Goal: Task Accomplishment & Management: Complete application form

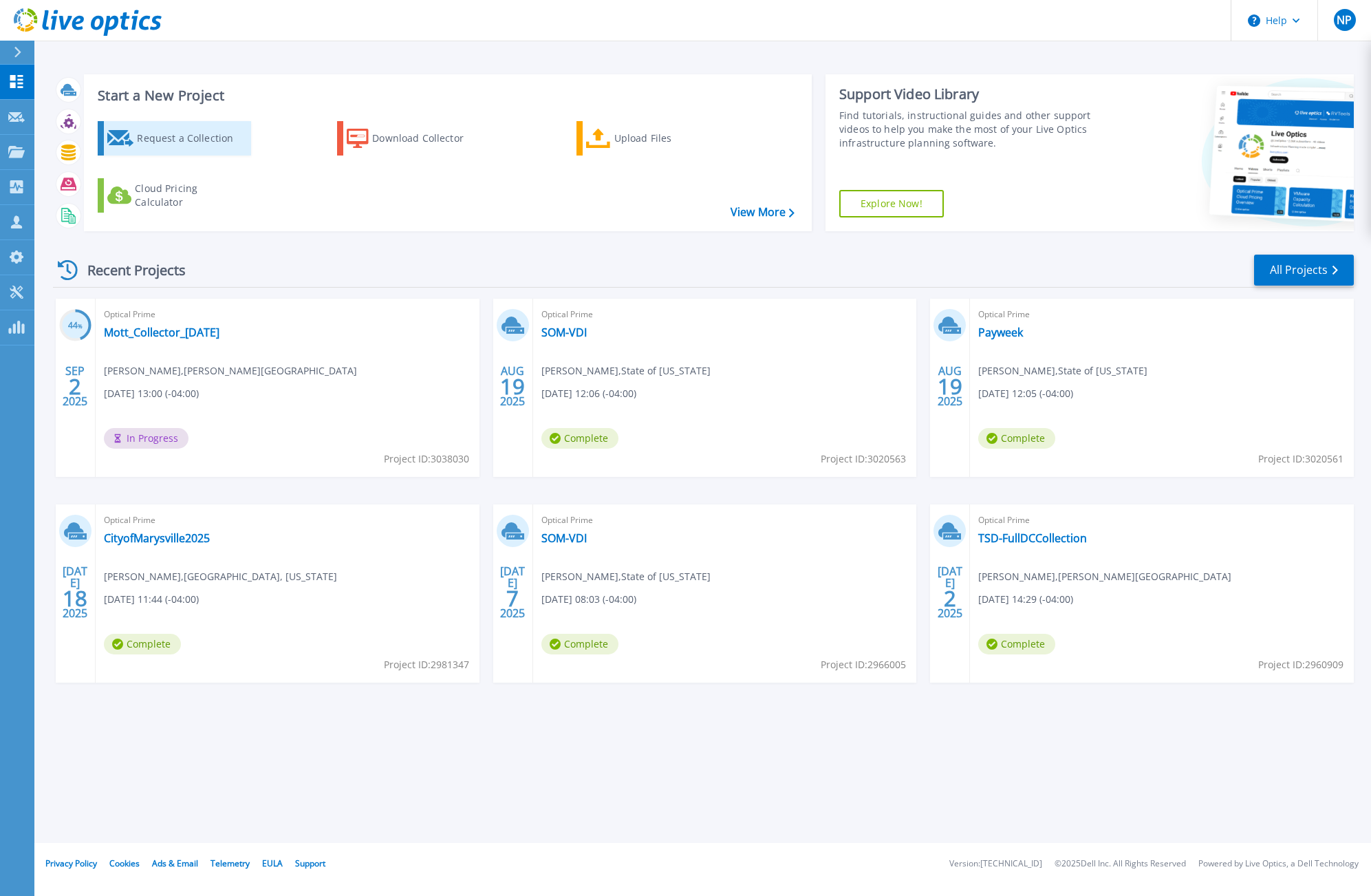
click at [161, 131] on div "Request a Collection" at bounding box center [192, 138] width 110 height 27
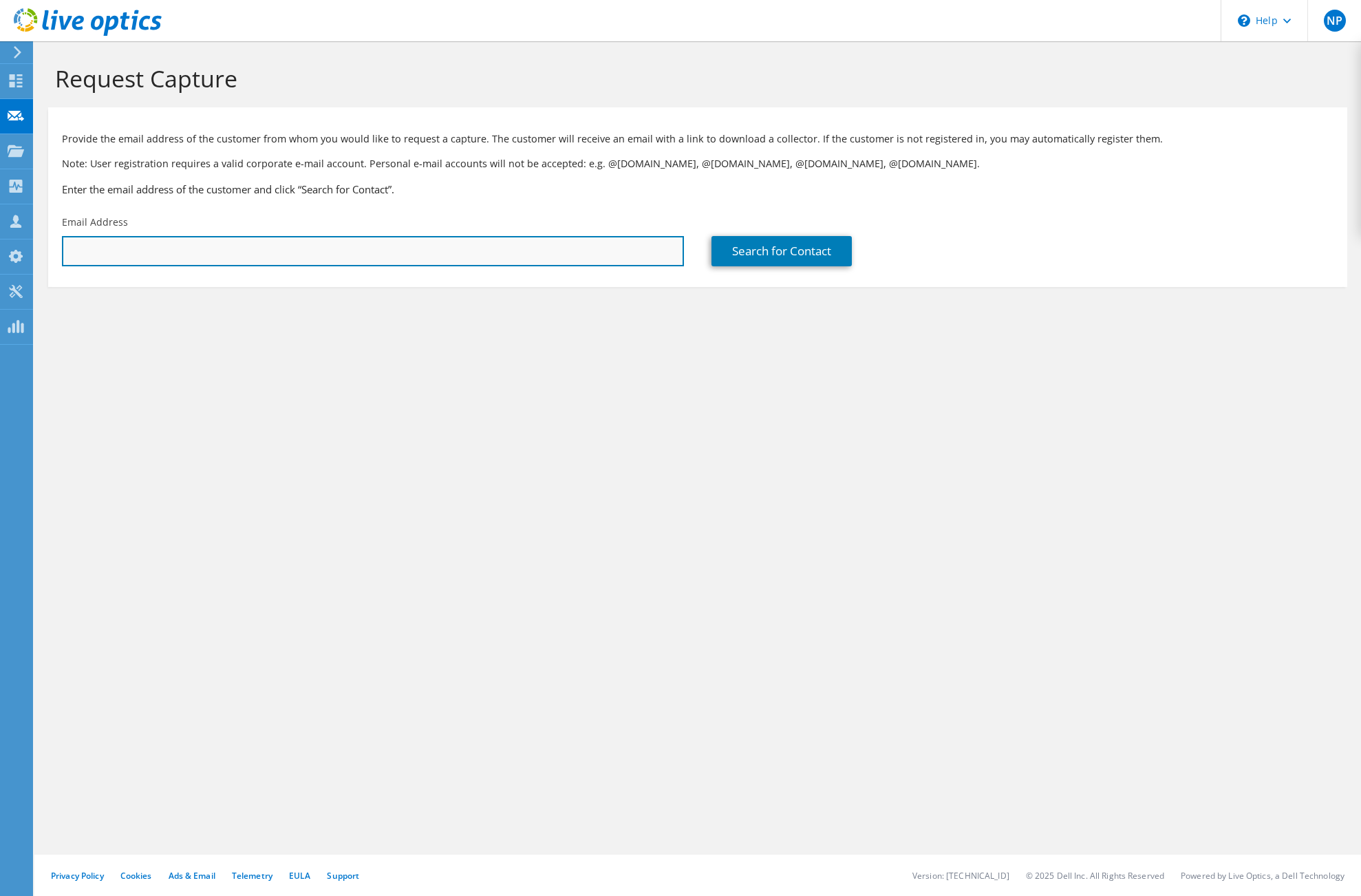
click at [197, 240] on input "text" at bounding box center [373, 251] width 622 height 30
paste input "[EMAIL_ADDRESS][DOMAIN_NAME]"
type input "[EMAIL_ADDRESS][DOMAIN_NAME]"
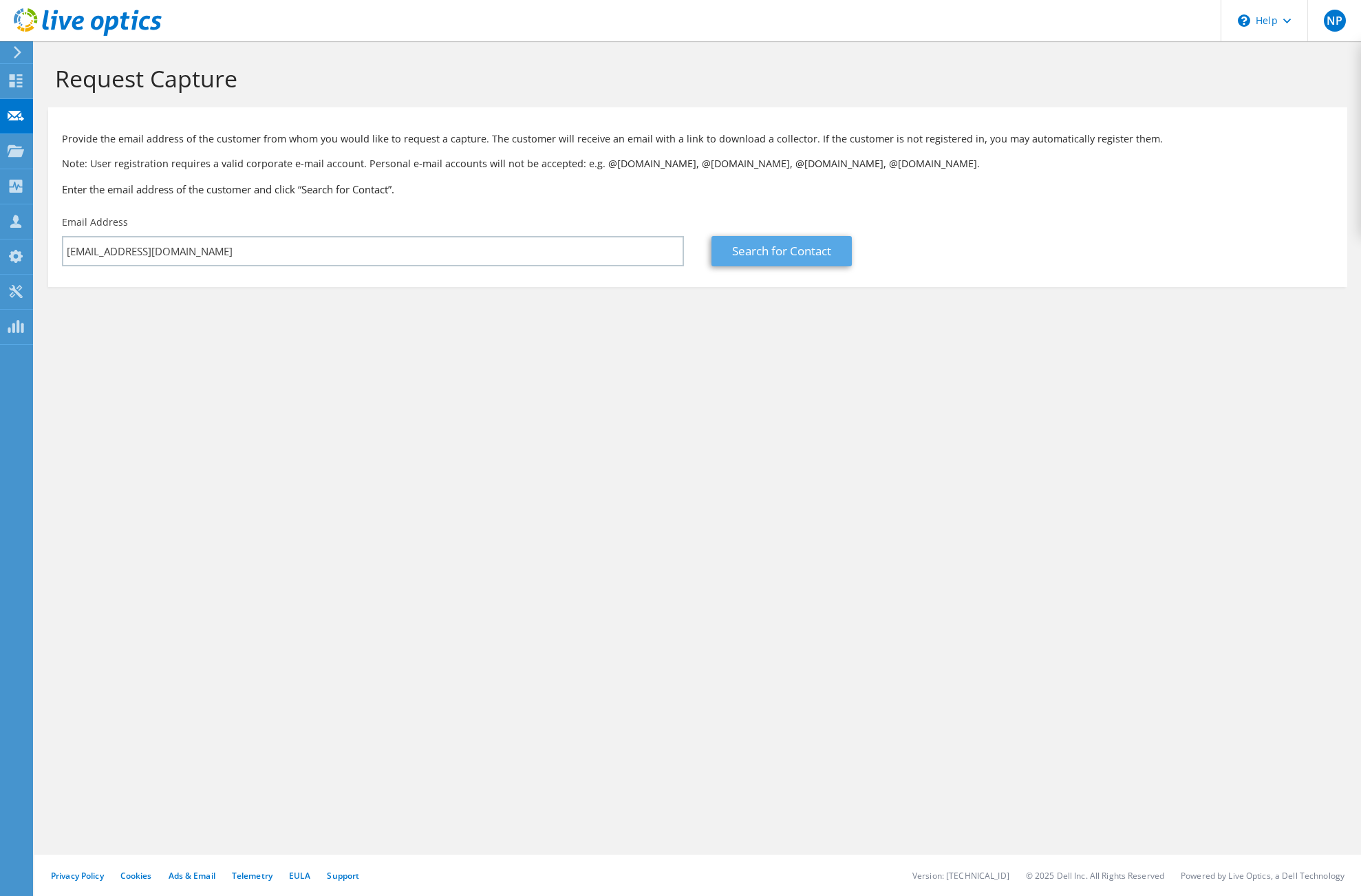
click at [780, 252] on link "Search for Contact" at bounding box center [782, 251] width 140 height 30
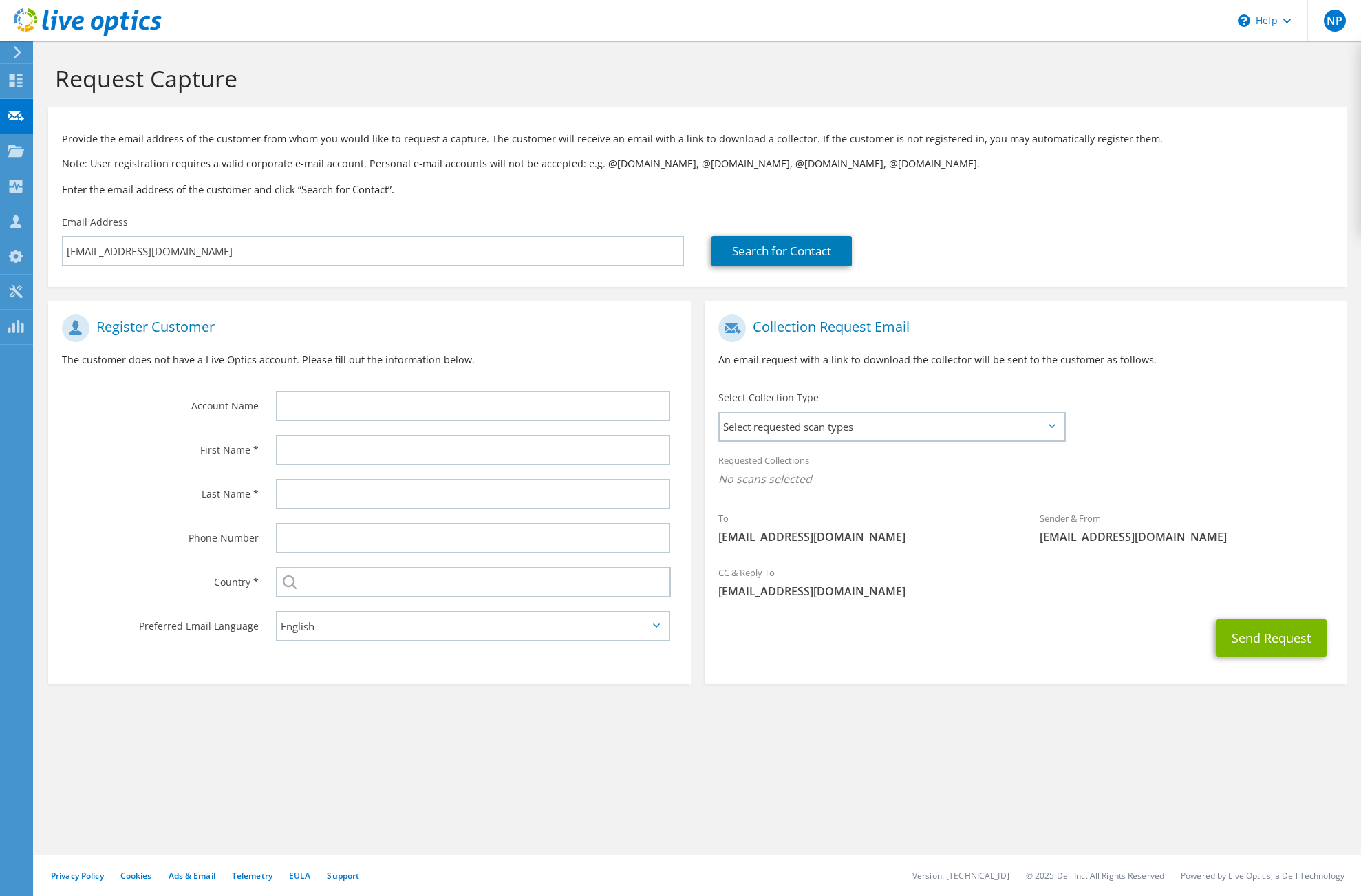
click at [312, 424] on div at bounding box center [477, 406] width 429 height 44
click at [322, 412] on input "text" at bounding box center [473, 406] width 394 height 30
type input "Upper Arlington Schools"
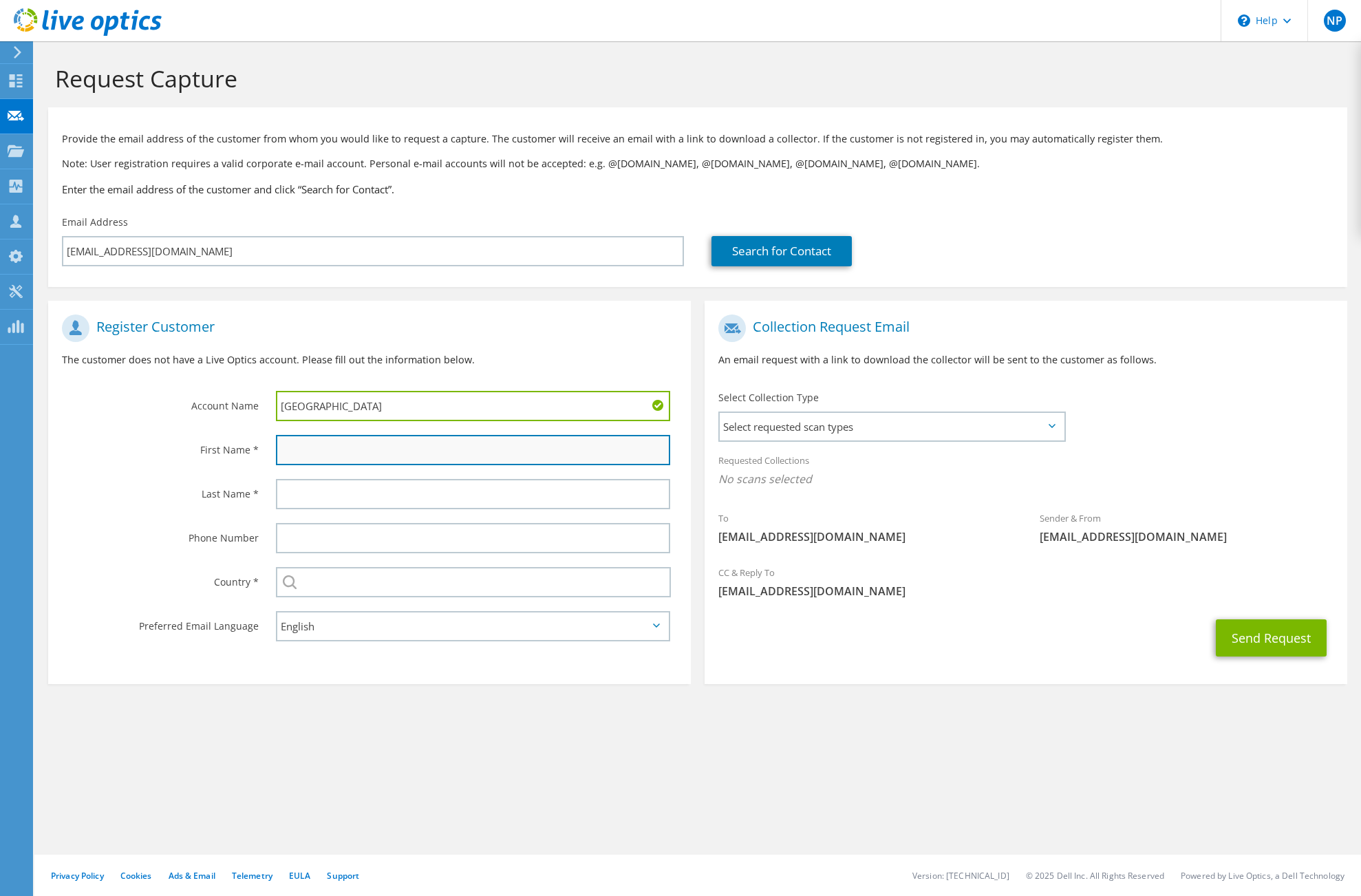
click at [310, 452] on input "text" at bounding box center [473, 450] width 394 height 30
type input "Michael"
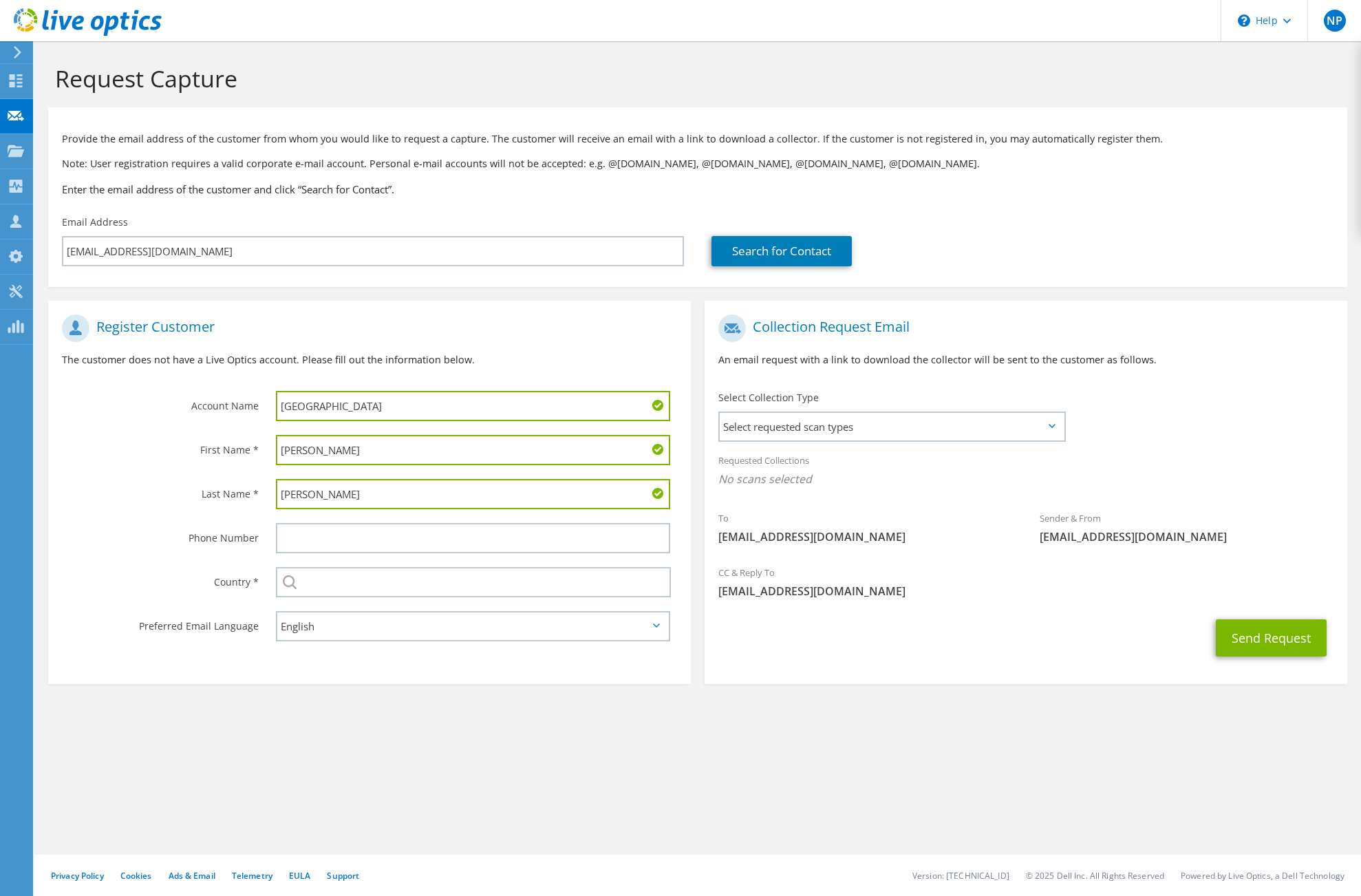
type input "Voss"
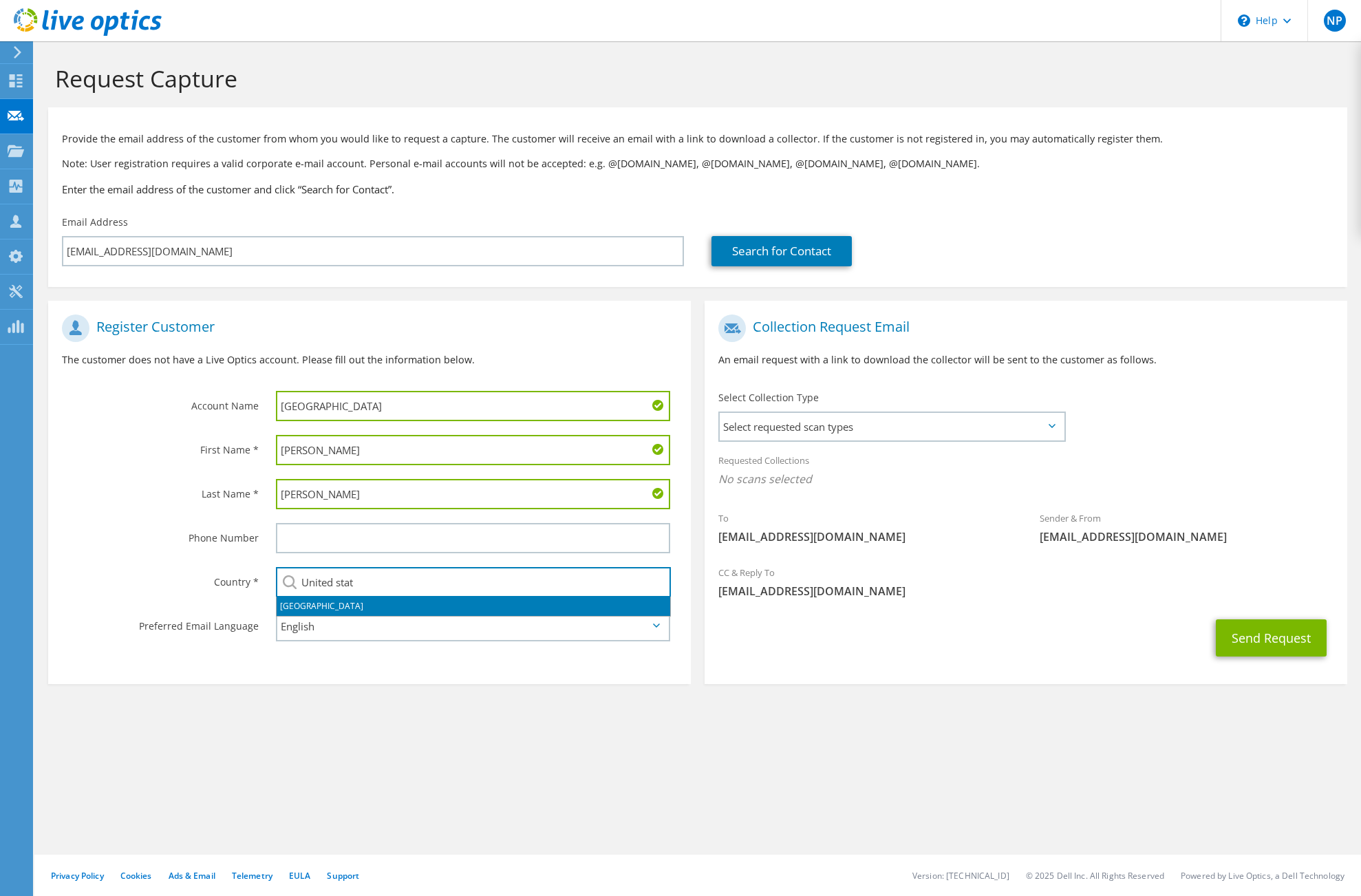
type input "[GEOGRAPHIC_DATA]"
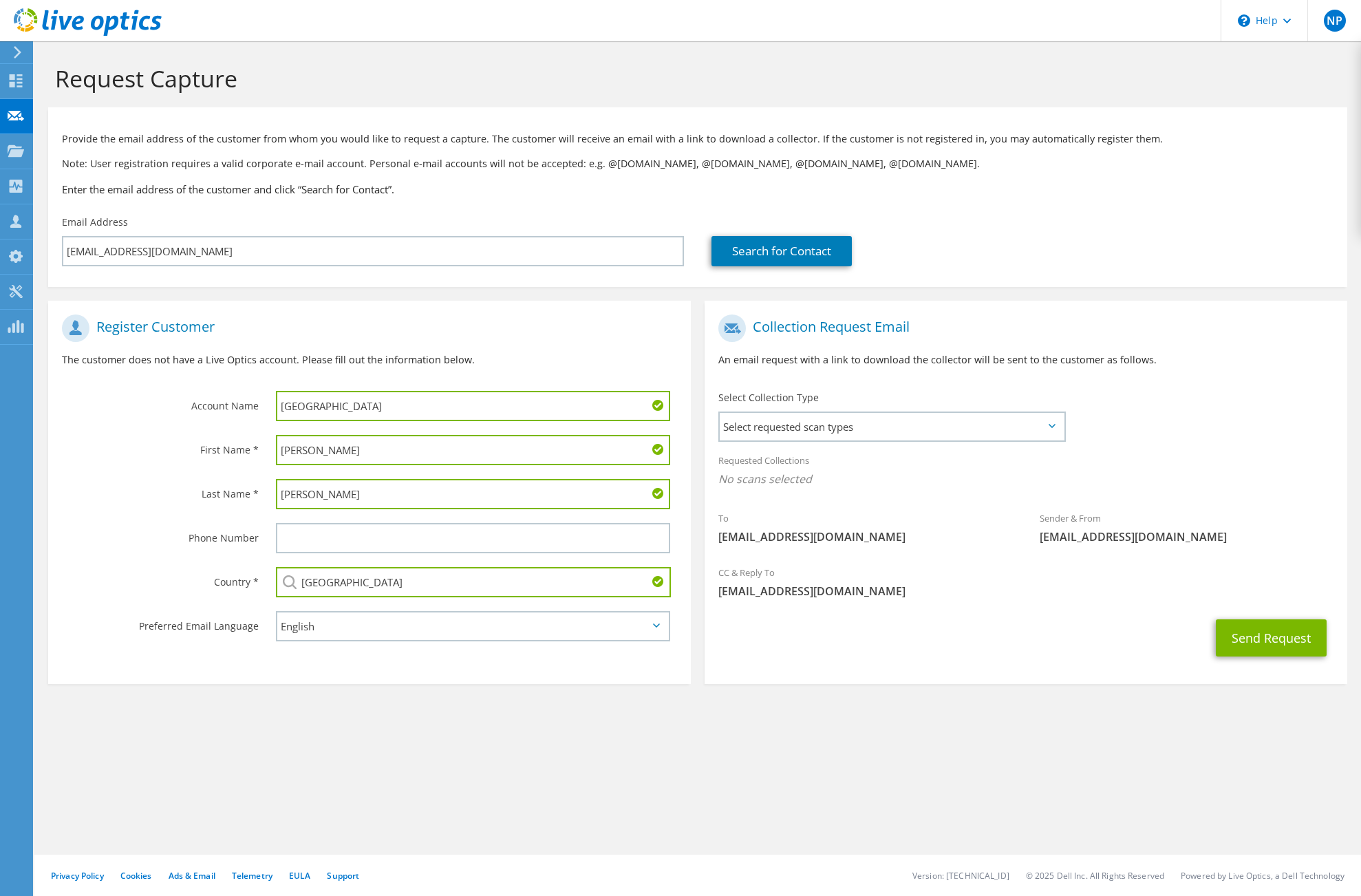
click at [941, 803] on div "Request Capture Provide the email address of the customer from whom you would l…" at bounding box center [698, 469] width 1327 height 855
click at [882, 424] on span "Select requested scan types" at bounding box center [892, 427] width 344 height 27
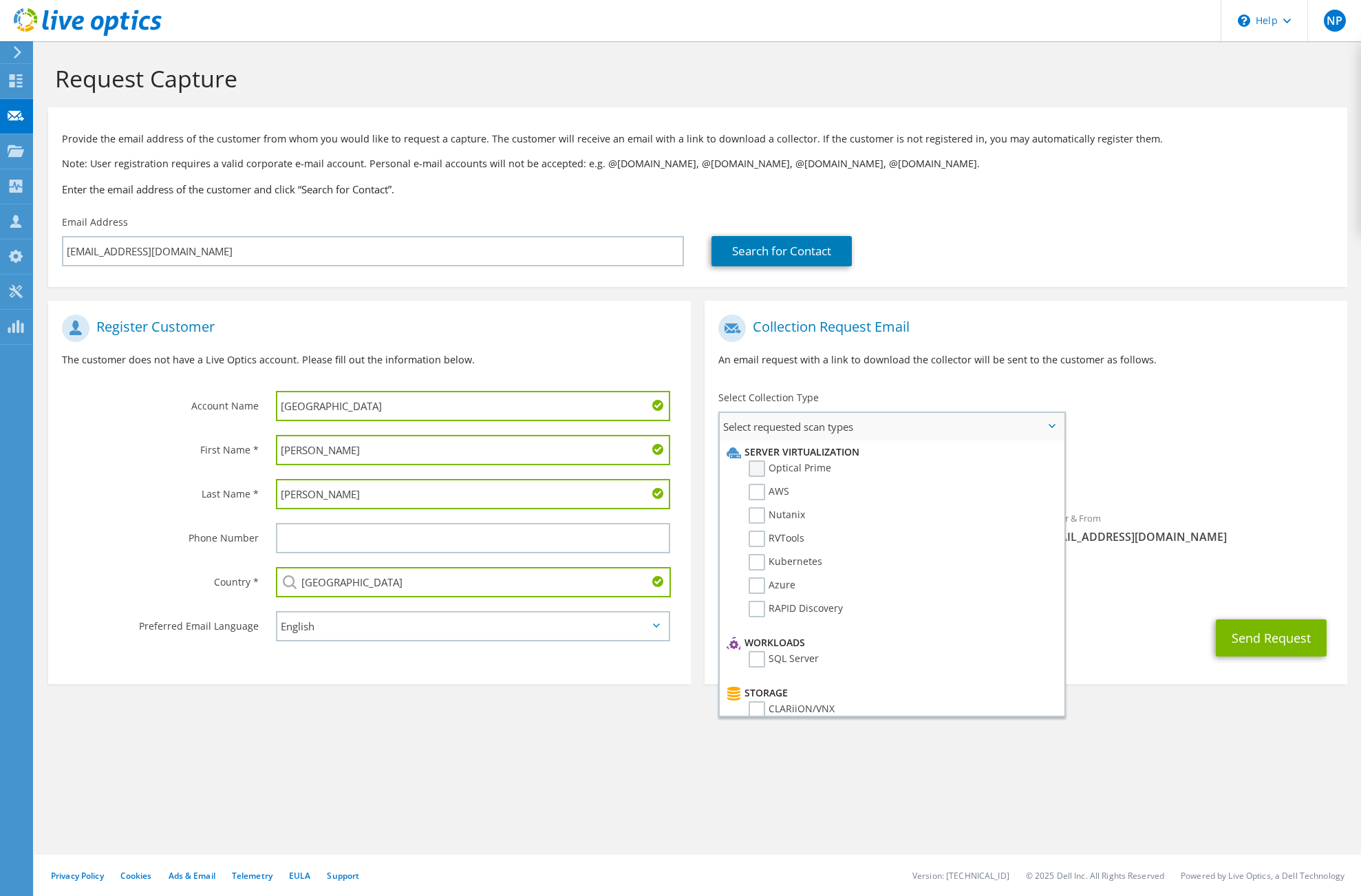
click at [763, 470] on label "Optical Prime" at bounding box center [790, 469] width 82 height 17
click at [0, 0] on input "Optical Prime" at bounding box center [0, 0] width 0 height 0
click at [970, 784] on div "Request Capture Provide the email address of the customer from whom you would l…" at bounding box center [698, 469] width 1327 height 855
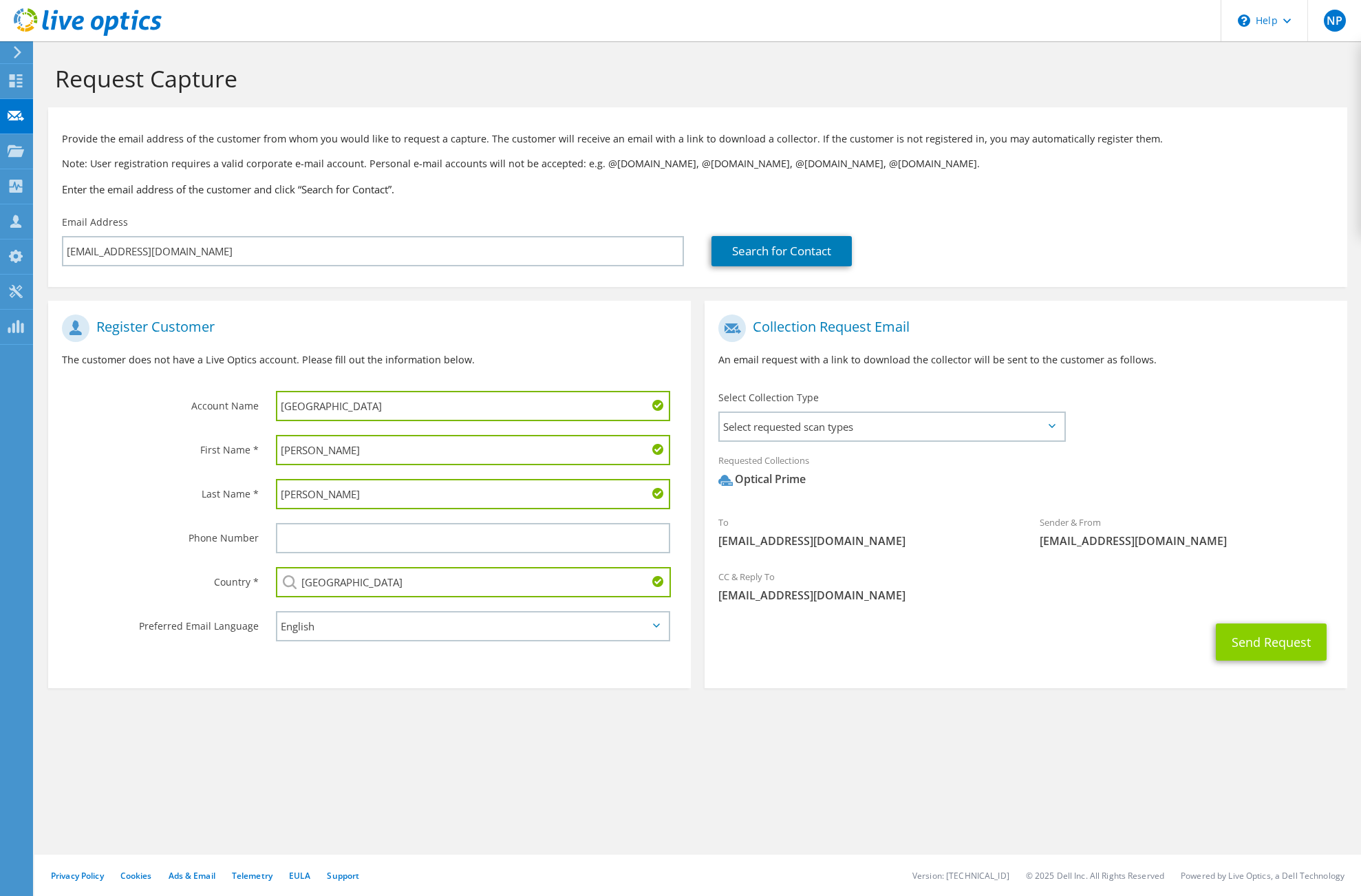
click at [1273, 644] on button "Send Request" at bounding box center [1271, 641] width 111 height 37
